Goal: Transaction & Acquisition: Purchase product/service

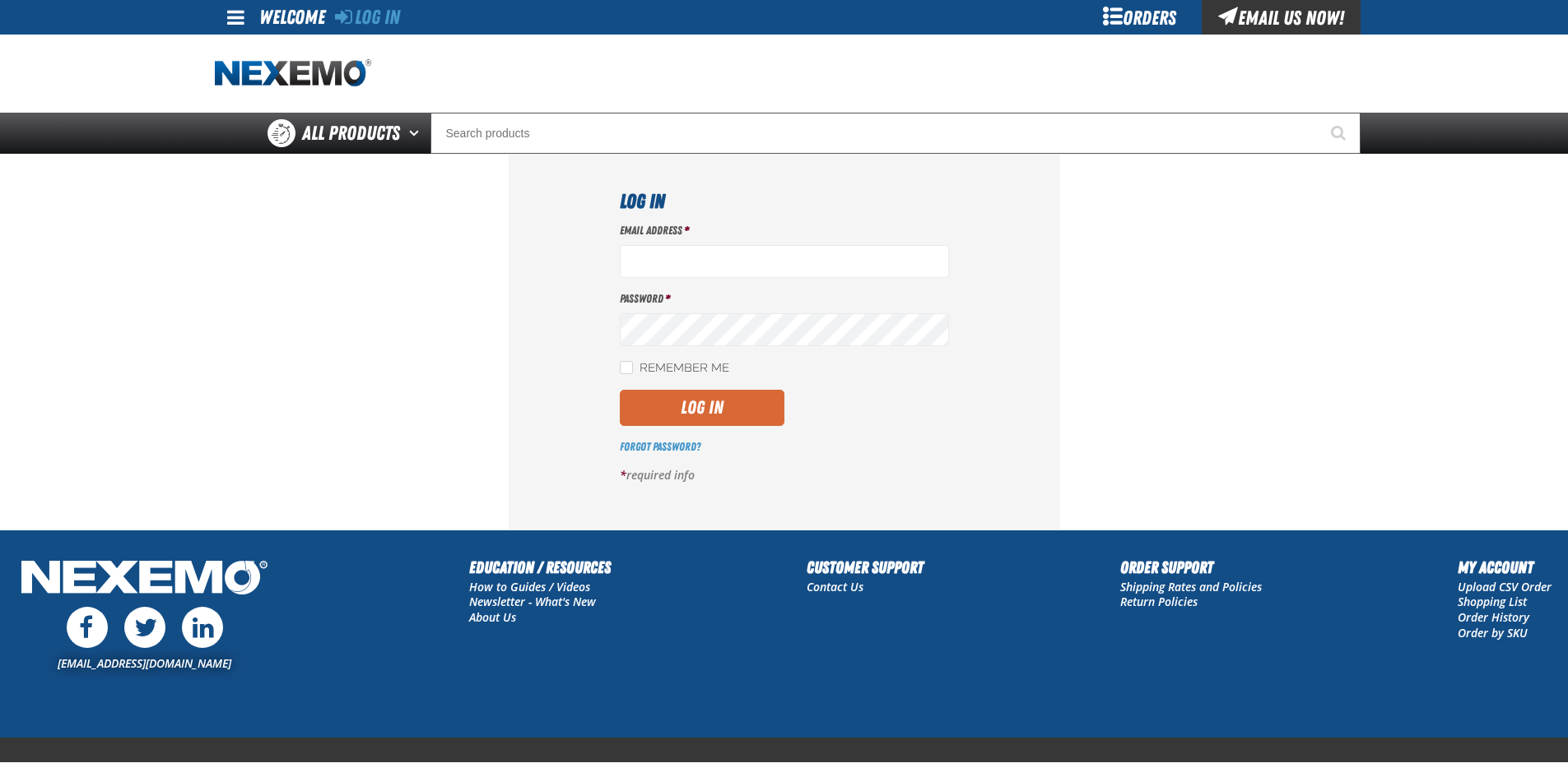
type input "ltucker03@vtaig.com"
click at [725, 405] on button "Log In" at bounding box center [701, 408] width 164 height 36
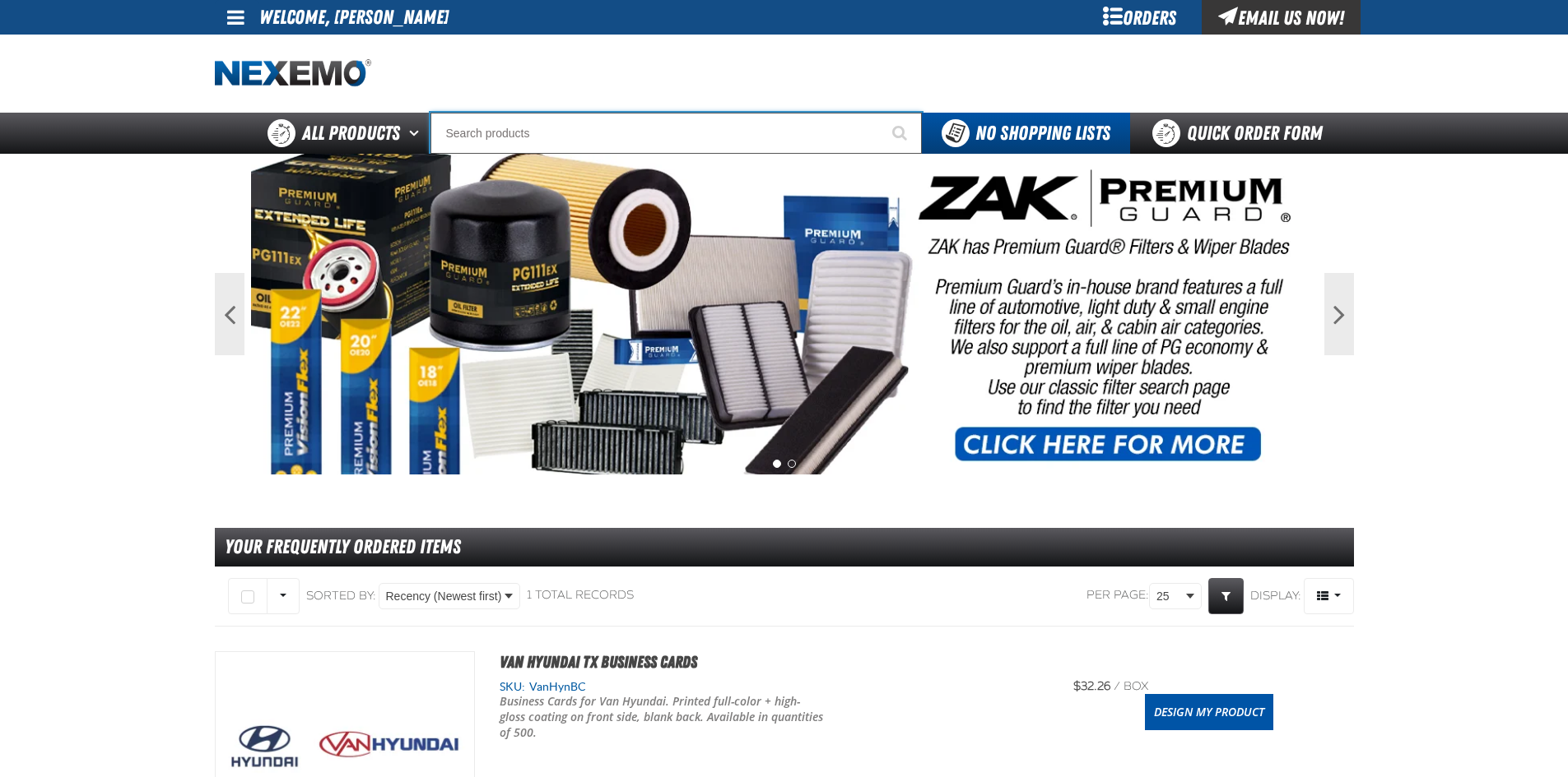
click at [663, 131] on input "Search" at bounding box center [676, 133] width 491 height 41
type input "S"
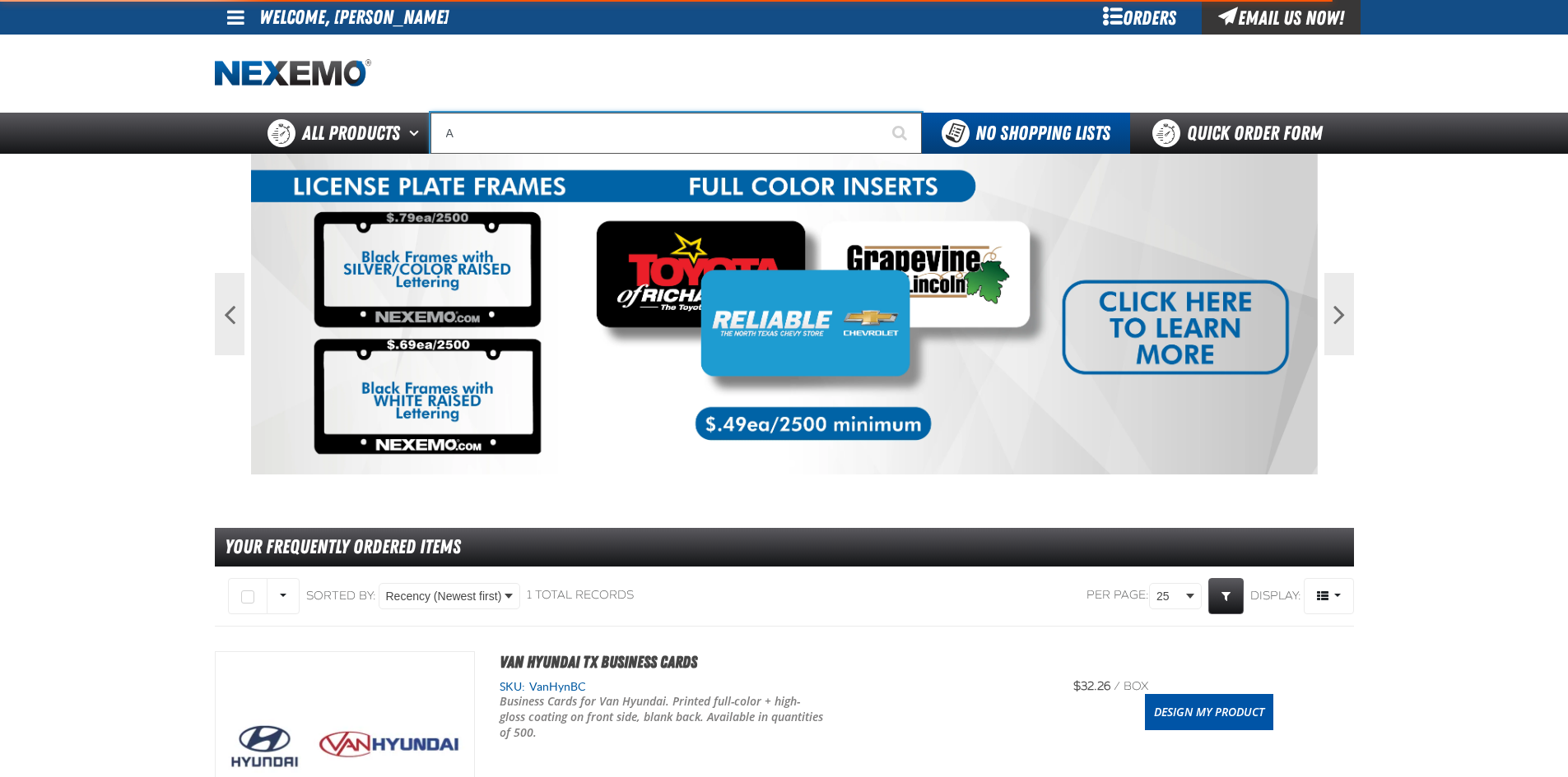
type input "AB"
type input "ABS"
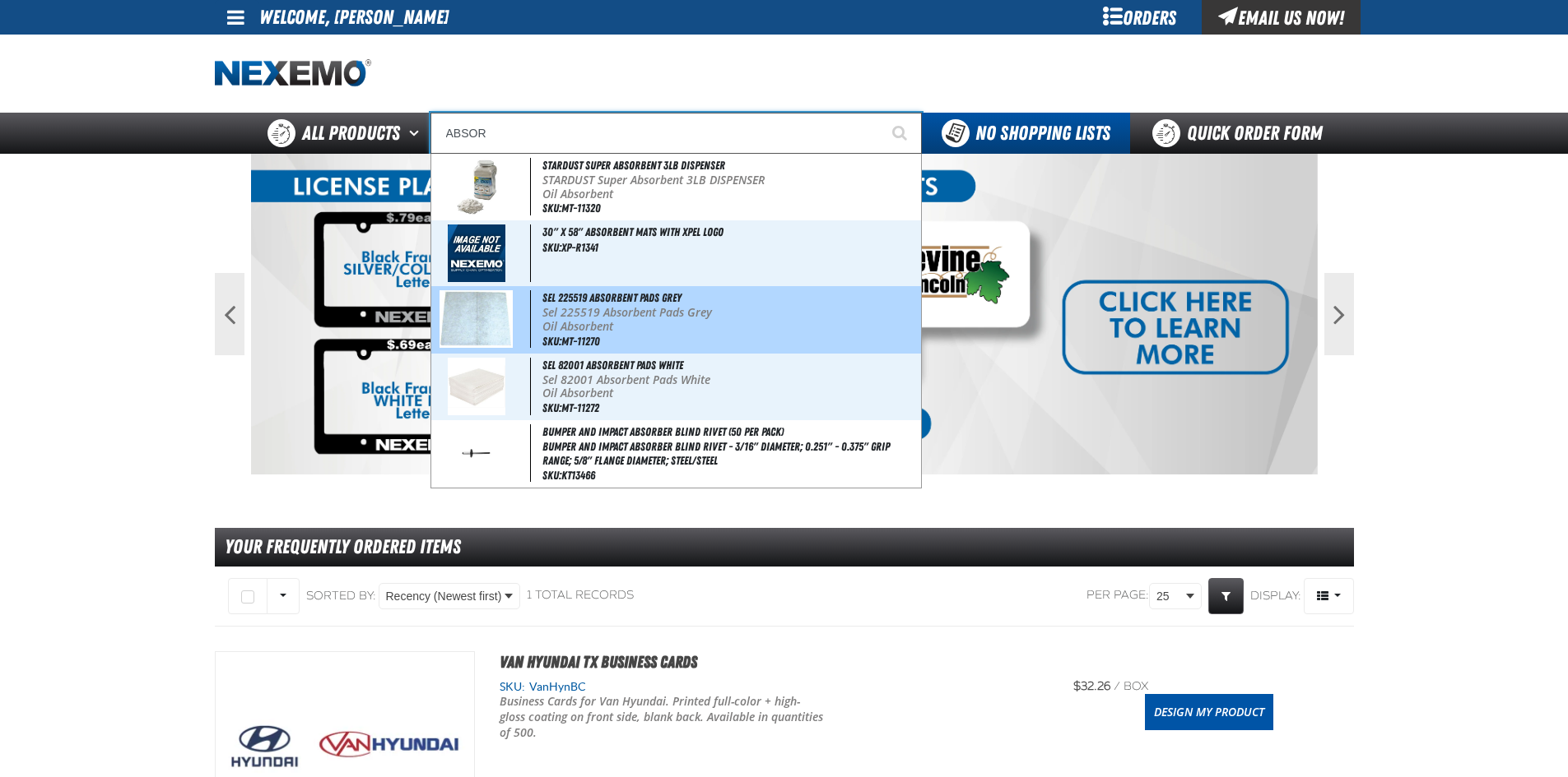
click at [691, 307] on p "Sel 225519 Absorbent Pads Grey" at bounding box center [730, 313] width 375 height 14
type input "Sel 225519 Absorbent Pads Grey"
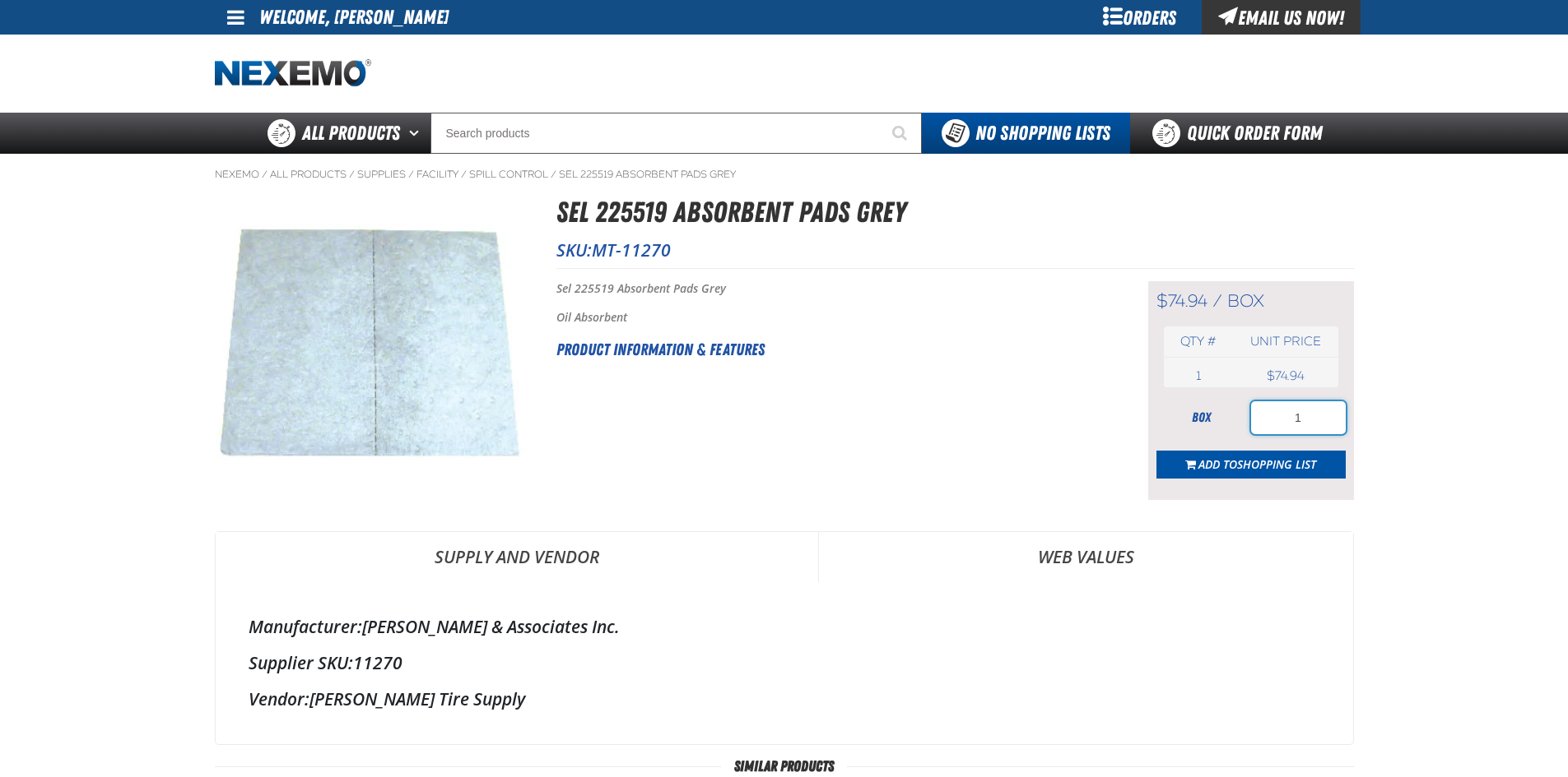
click at [1242, 412] on div "box 1" at bounding box center [1251, 418] width 189 height 33
type input "3"
click at [1233, 456] on span "Add to Shopping List" at bounding box center [1256, 464] width 117 height 16
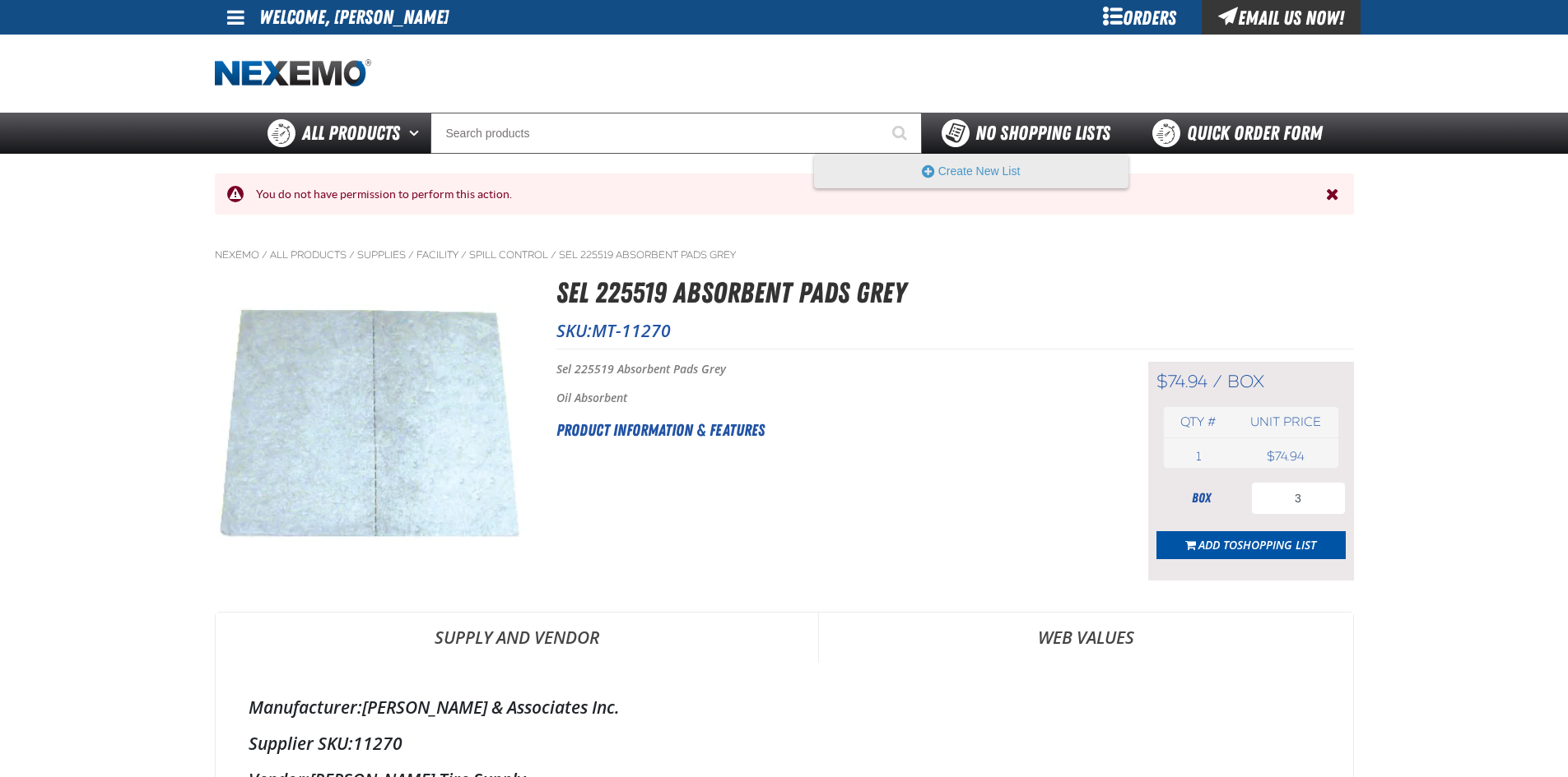
click at [1032, 131] on span "No Shopping Lists" at bounding box center [1042, 133] width 135 height 23
click at [1011, 170] on button "Create New List" at bounding box center [971, 170] width 313 height 33
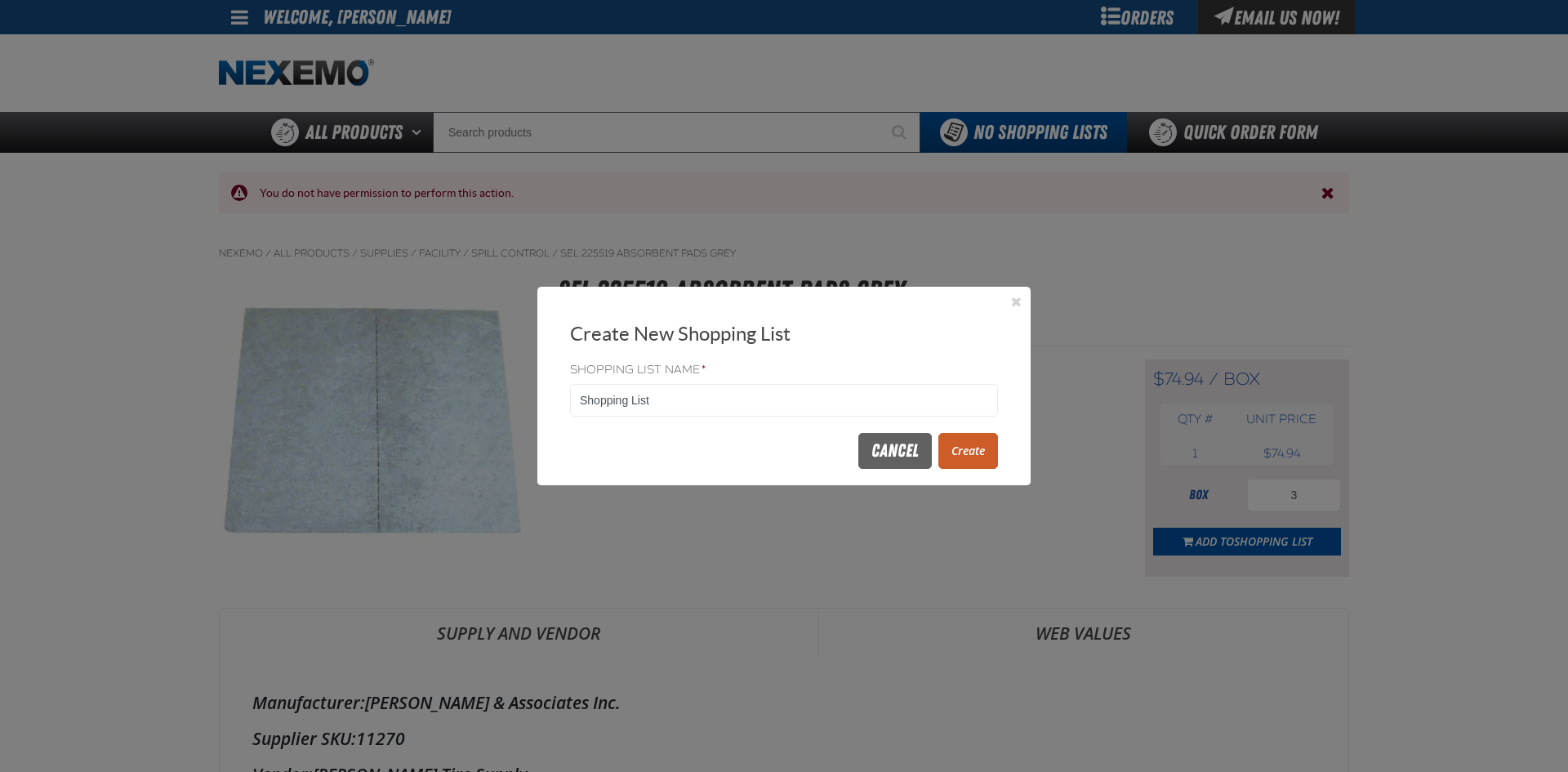
click at [955, 447] on button "Create" at bounding box center [968, 451] width 60 height 36
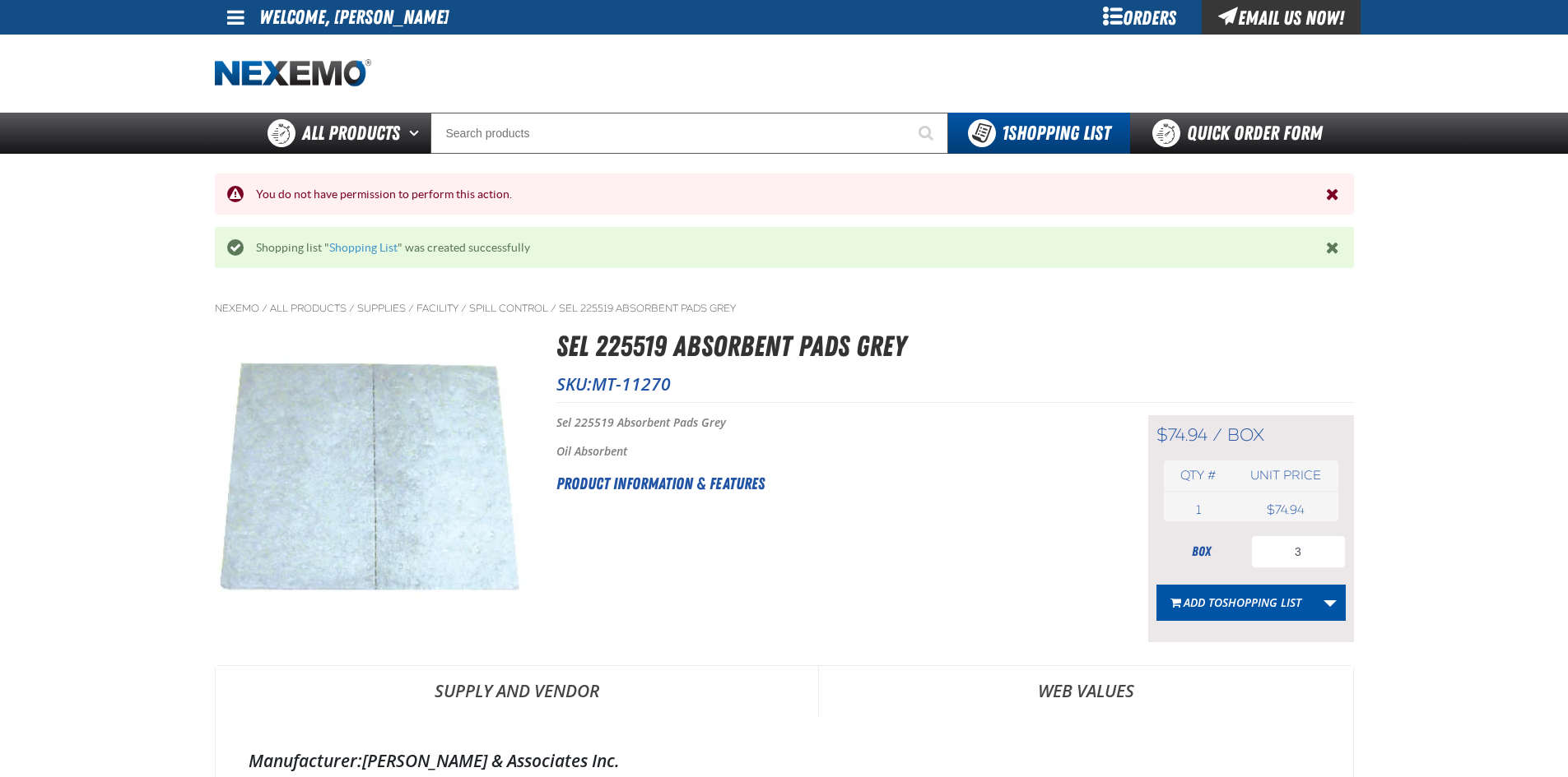
click at [1268, 598] on span "Shopping List" at bounding box center [1261, 602] width 79 height 16
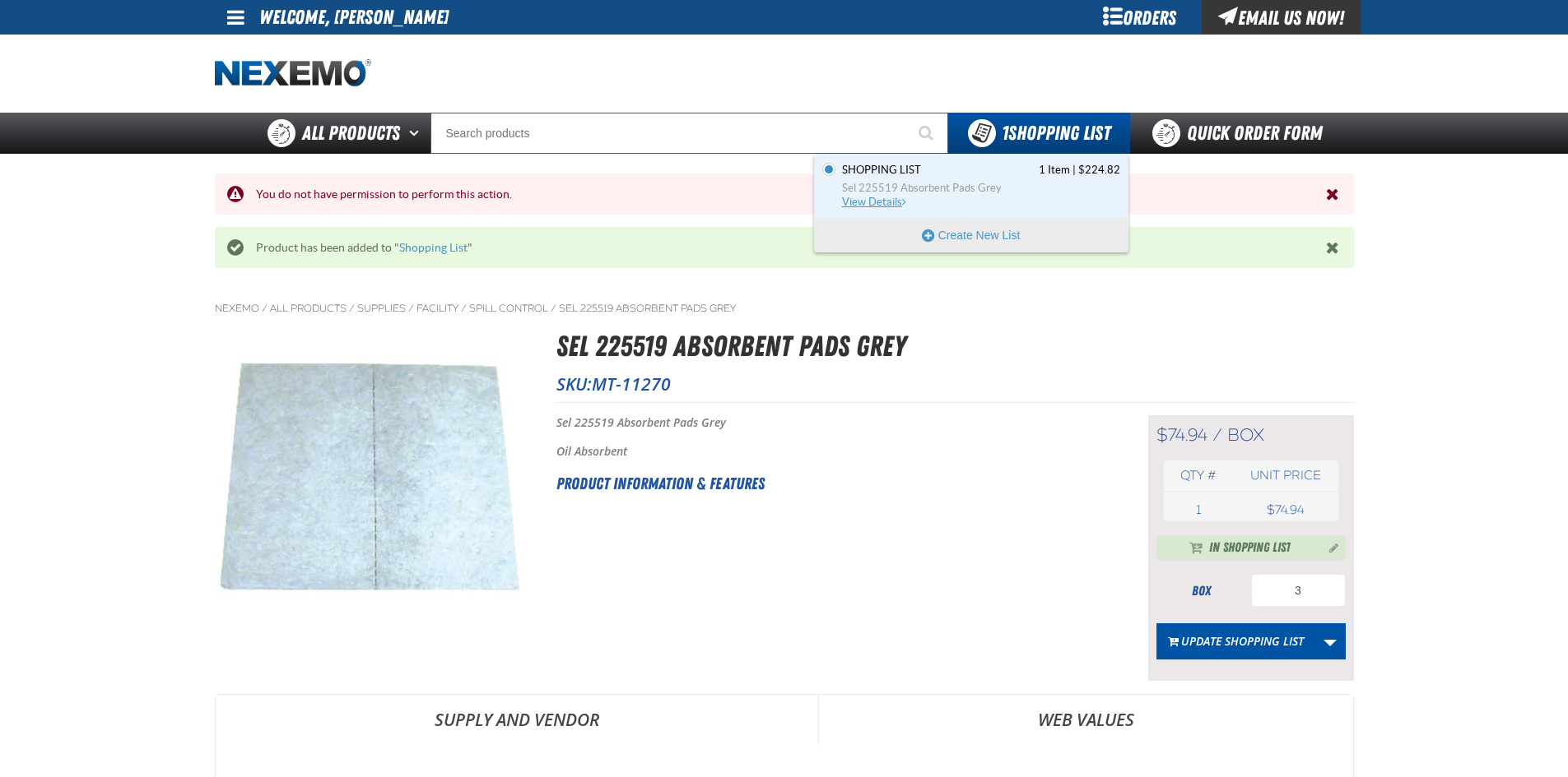
click at [989, 177] on span "Shopping List 1 Item | $224.82" at bounding box center [981, 170] width 278 height 15
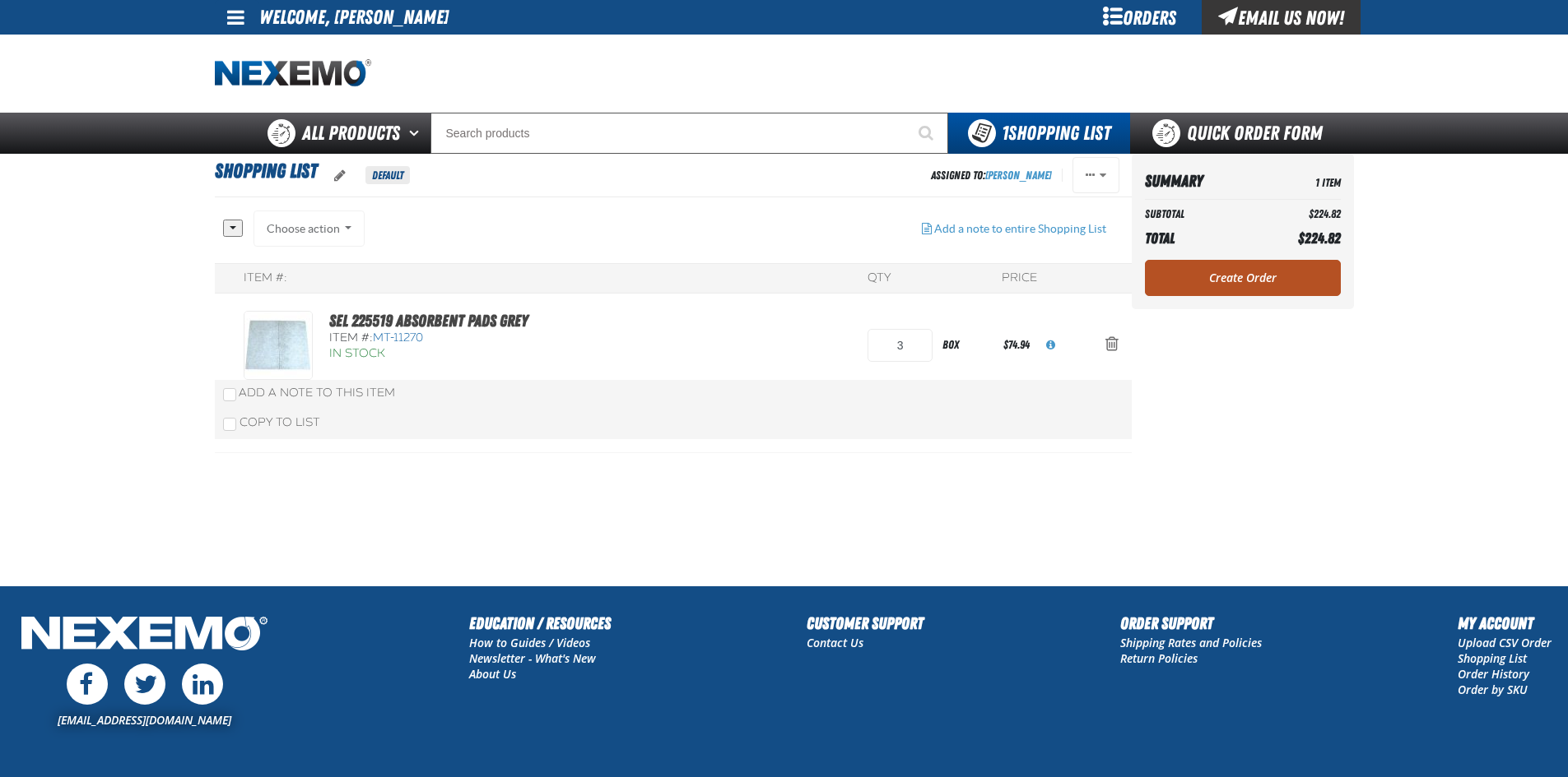
click at [1212, 284] on link "Create Order" at bounding box center [1243, 277] width 196 height 36
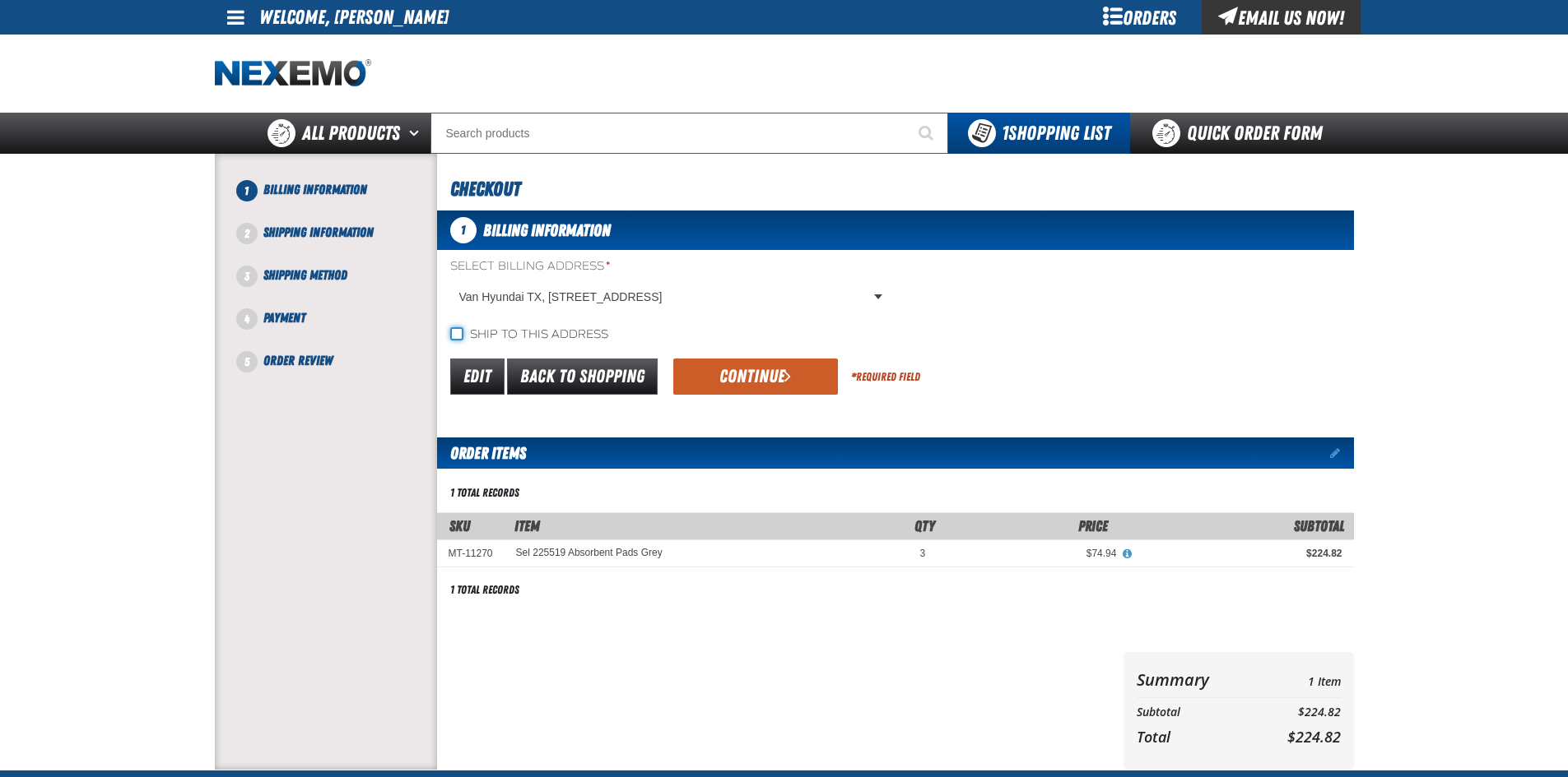
click at [451, 334] on input "Ship to this address" at bounding box center [457, 334] width 13 height 13
checkbox input "true"
click at [731, 372] on button "Continue" at bounding box center [755, 376] width 164 height 36
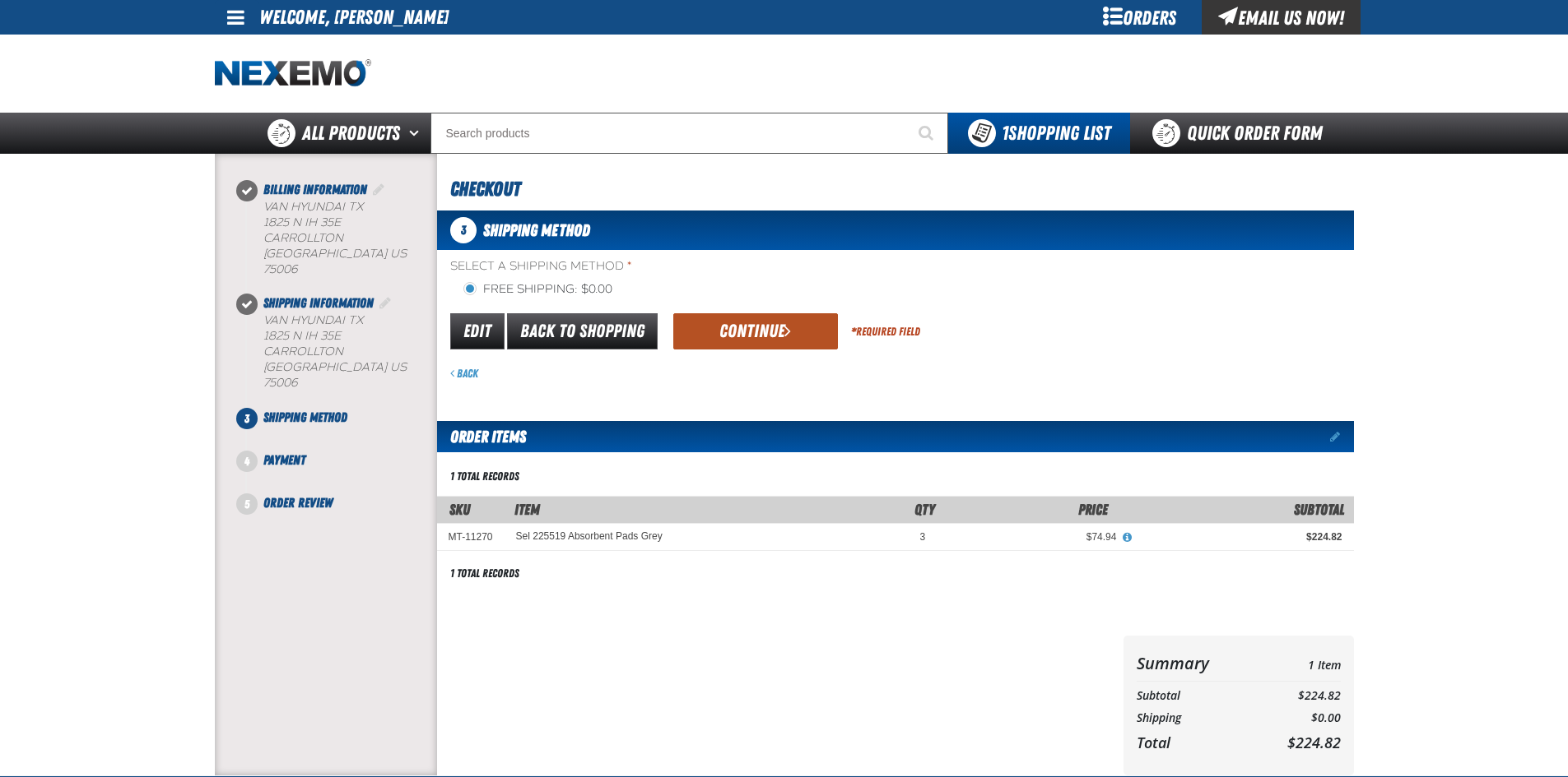
click at [747, 325] on button "Continue" at bounding box center [755, 331] width 164 height 36
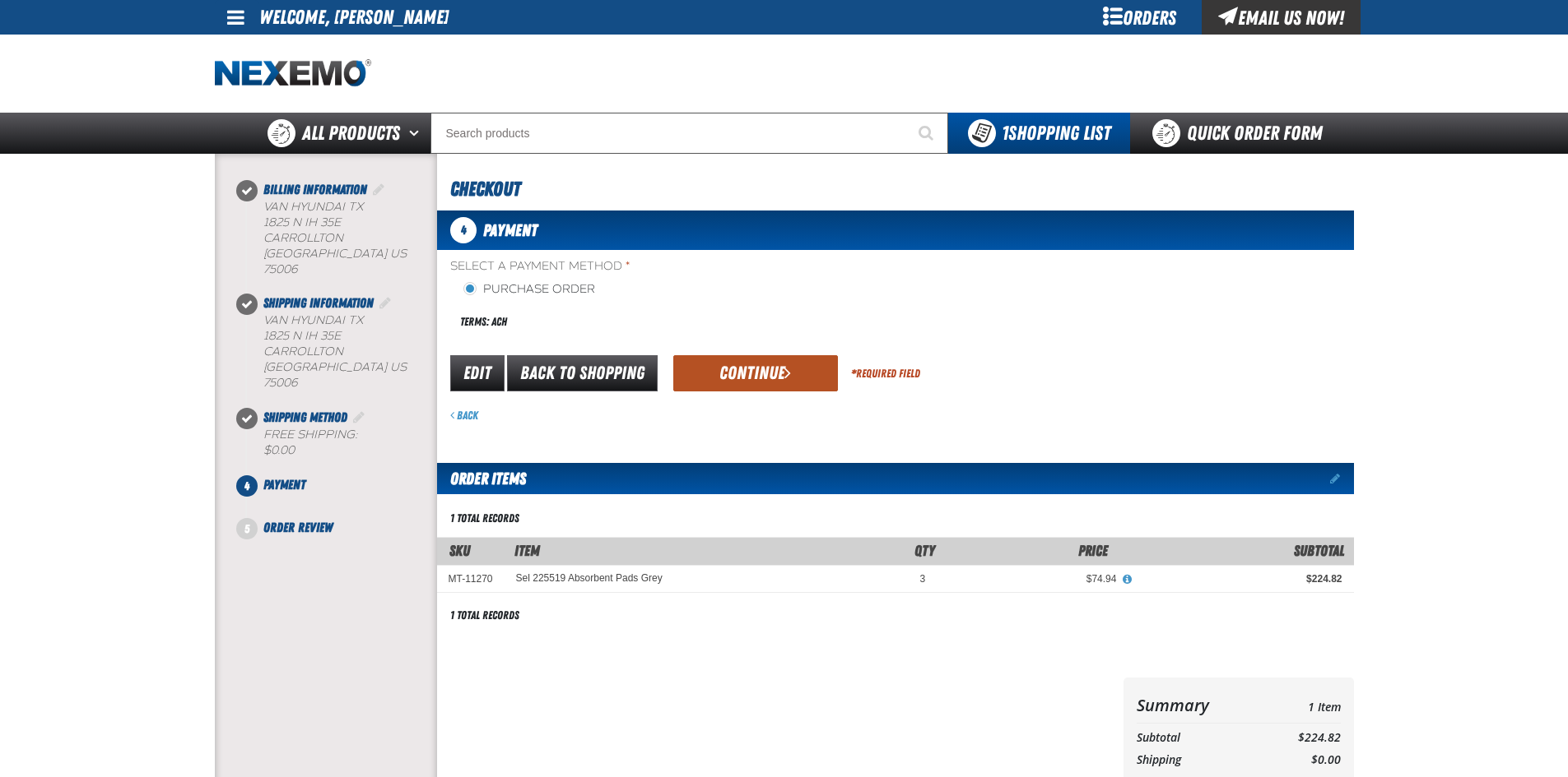
click at [754, 379] on button "Continue" at bounding box center [755, 373] width 164 height 36
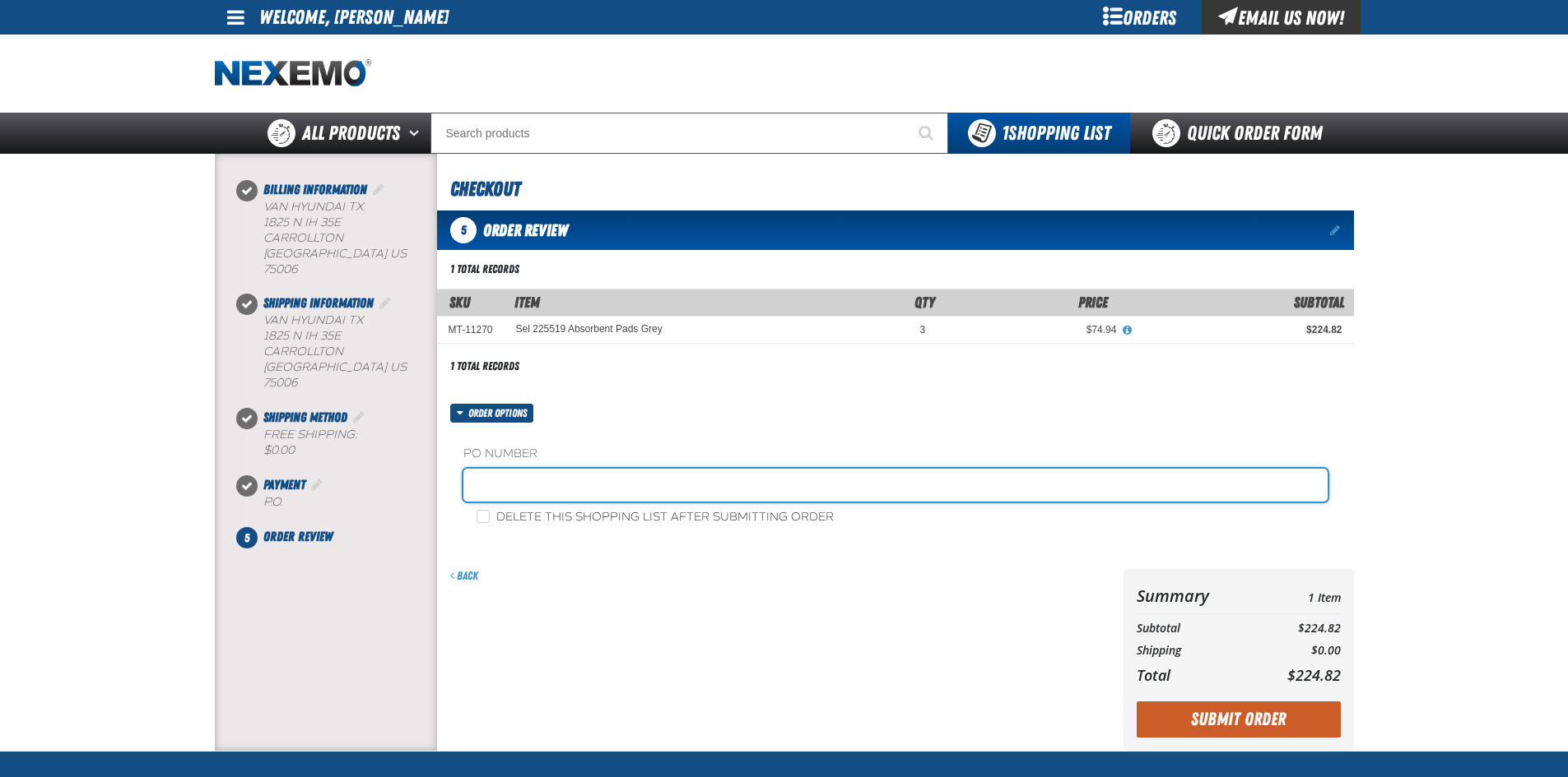
click at [627, 473] on input "text" at bounding box center [895, 485] width 864 height 33
type input "87828-1"
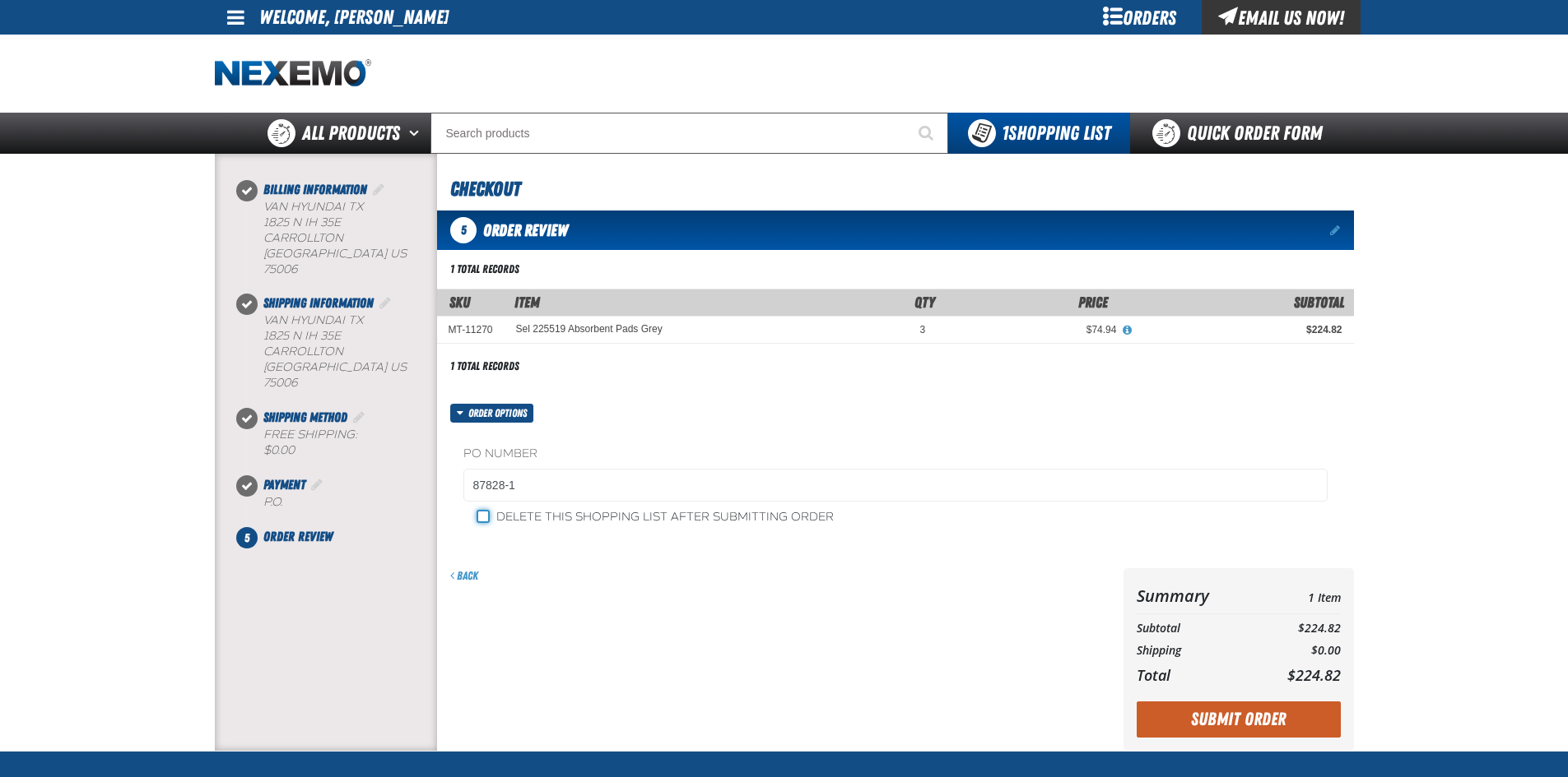
click at [476, 521] on input "Delete this shopping list after submitting order" at bounding box center [482, 517] width 13 height 13
checkbox input "true"
click at [730, 583] on div "Back" at bounding box center [780, 577] width 660 height 16
click at [1260, 718] on button "Submit Order" at bounding box center [1238, 720] width 204 height 36
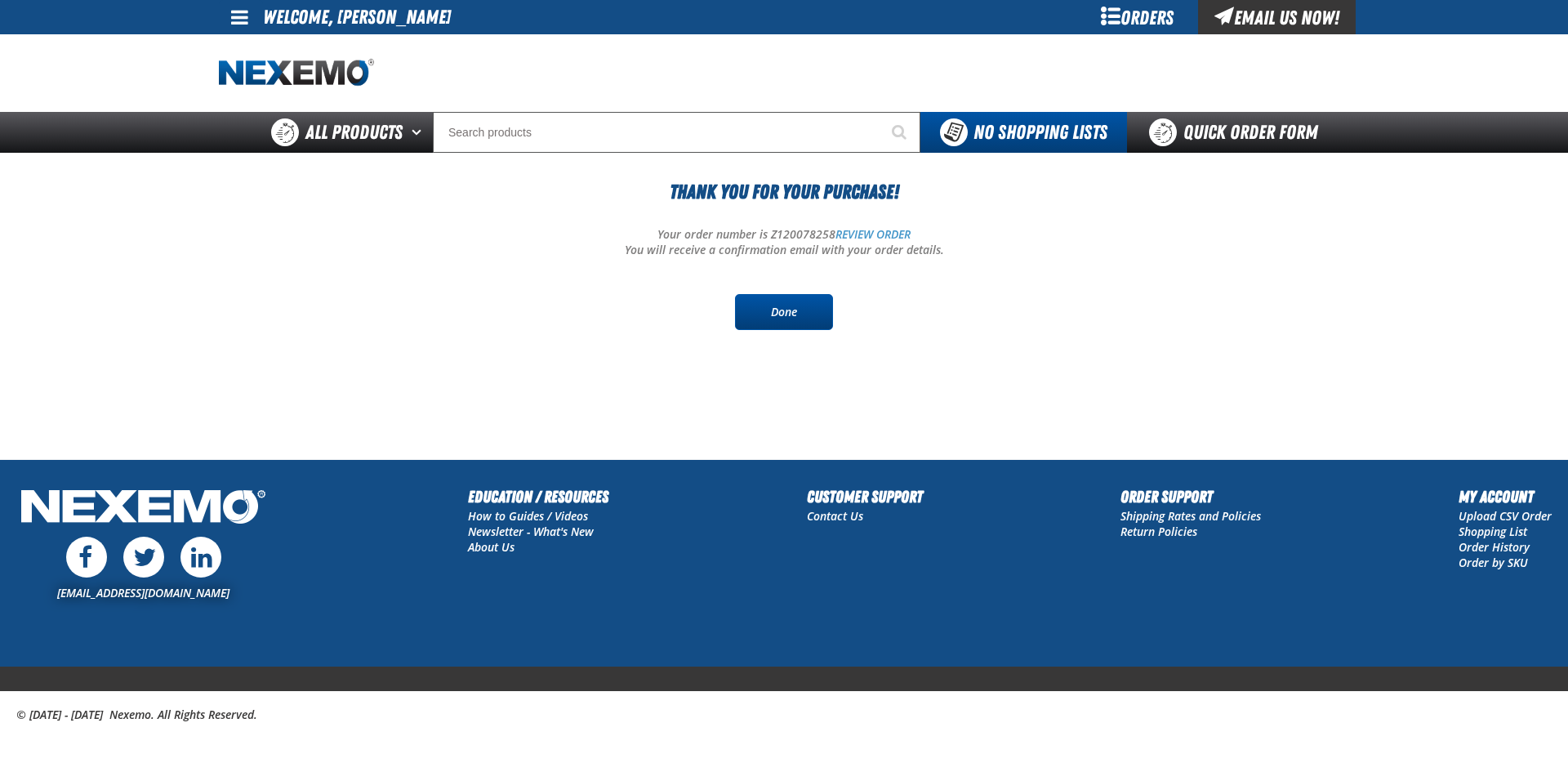
click at [804, 313] on link "Done" at bounding box center [784, 311] width 98 height 36
